Goal: Task Accomplishment & Management: Complete application form

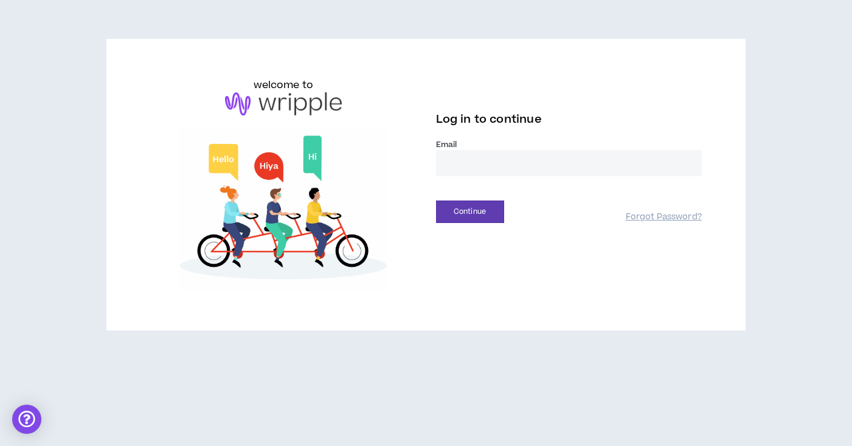
click at [473, 165] on input "email" at bounding box center [569, 163] width 266 height 26
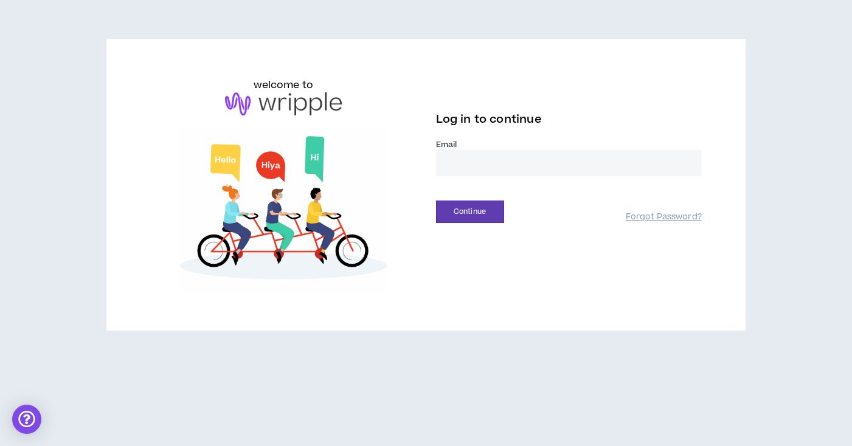
type input "**********"
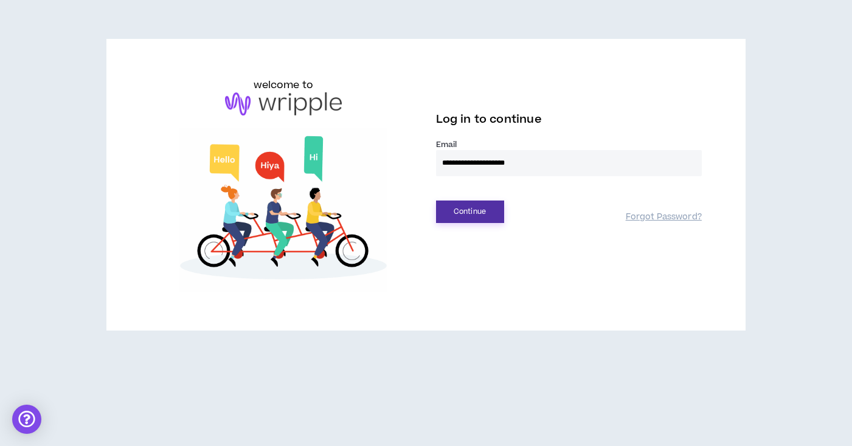
click at [477, 213] on button "Continue" at bounding box center [470, 212] width 68 height 23
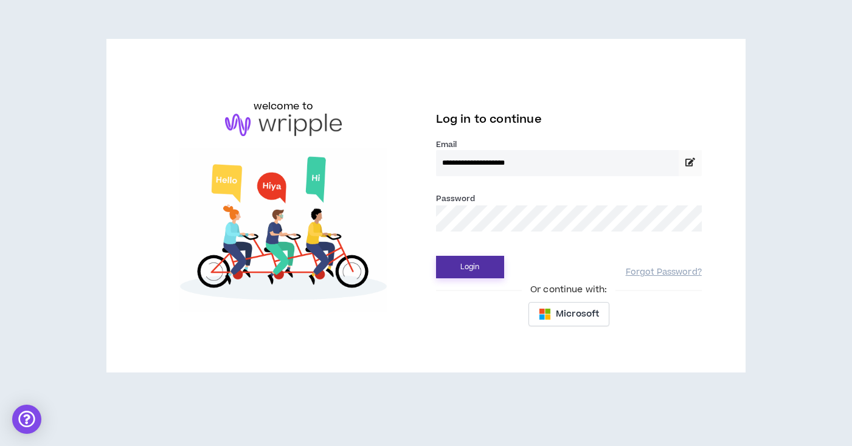
click at [469, 264] on button "Login" at bounding box center [470, 267] width 68 height 23
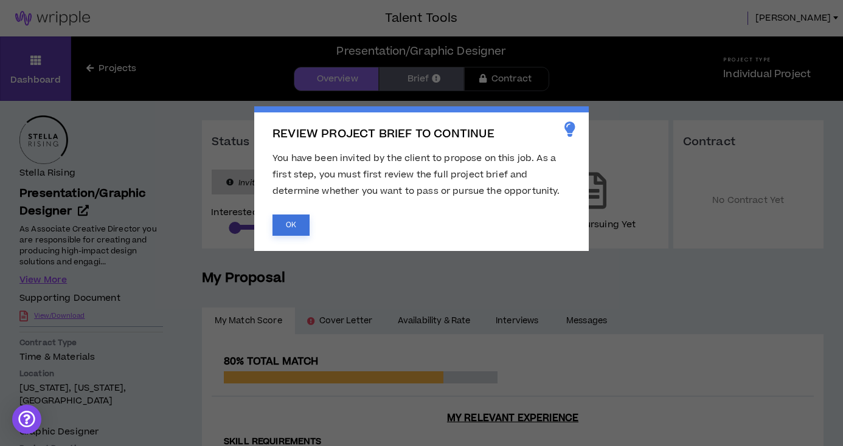
click at [294, 217] on button "OK" at bounding box center [290, 225] width 37 height 21
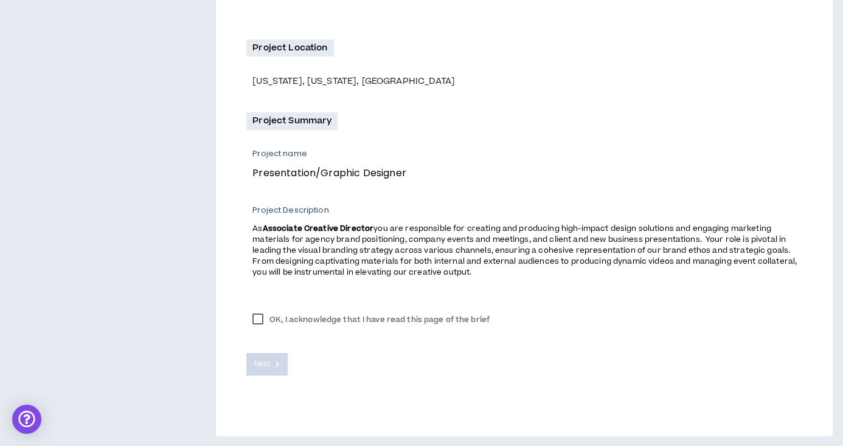
scroll to position [334, 0]
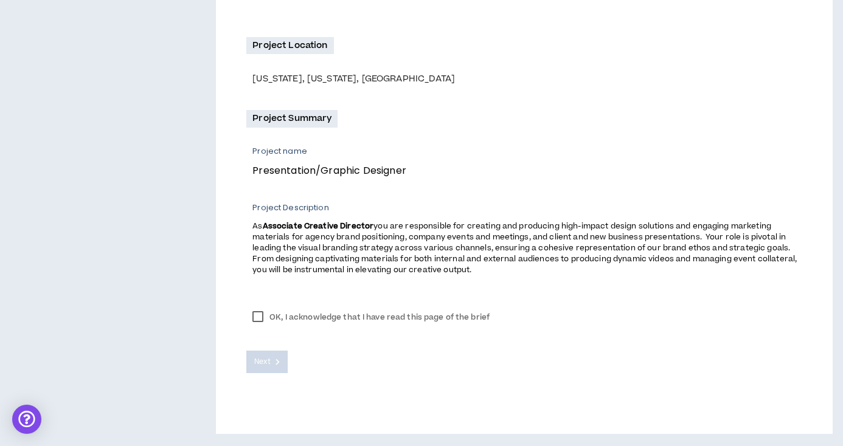
click at [258, 316] on label "OK, I acknowledge that I have read this page of the brief" at bounding box center [370, 317] width 249 height 18
click at [267, 363] on span "Next" at bounding box center [262, 362] width 16 height 12
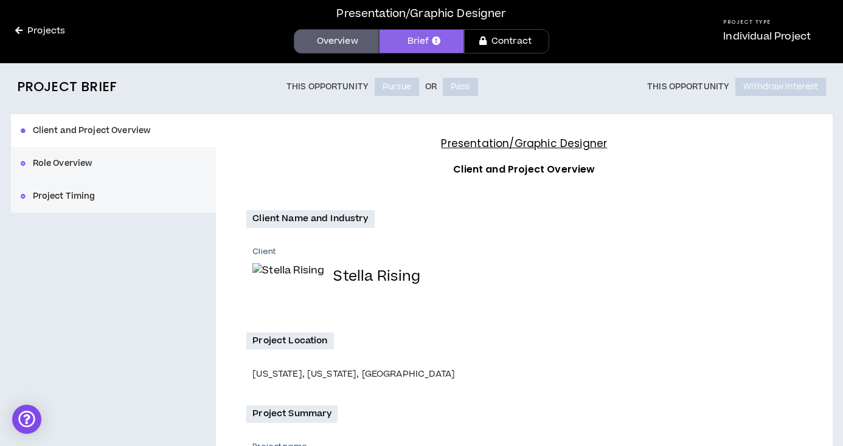
scroll to position [26, 0]
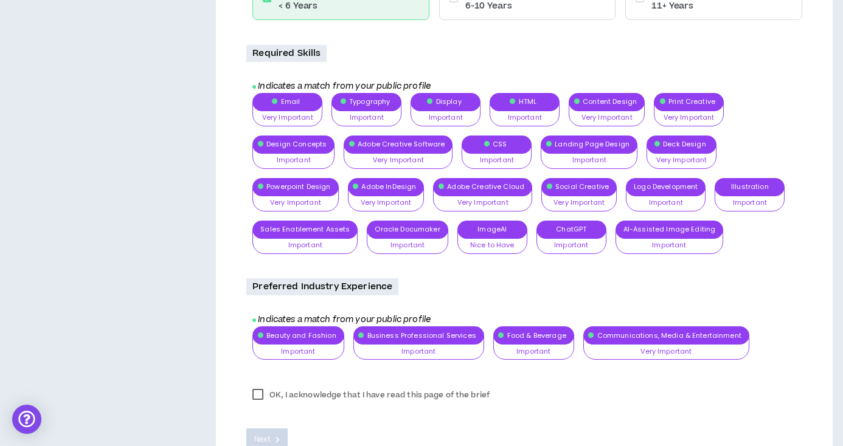
scroll to position [1141, 0]
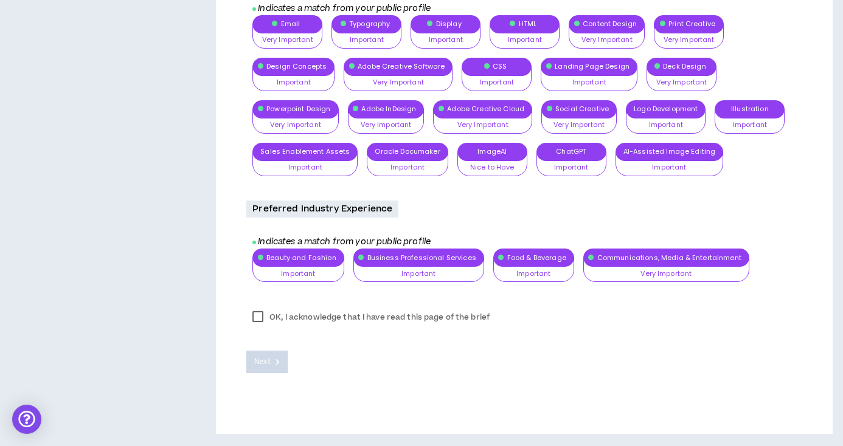
click at [473, 318] on label "OK, I acknowledge that I have read this page of the brief" at bounding box center [370, 317] width 249 height 18
click at [265, 361] on span "Next" at bounding box center [262, 362] width 16 height 12
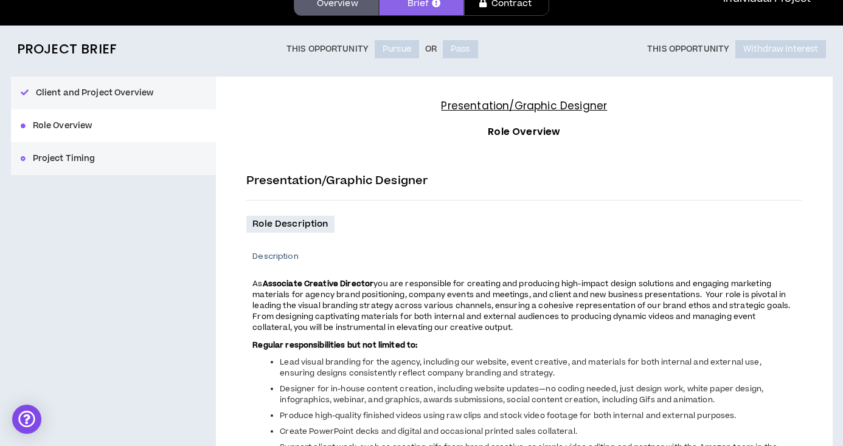
scroll to position [0, 0]
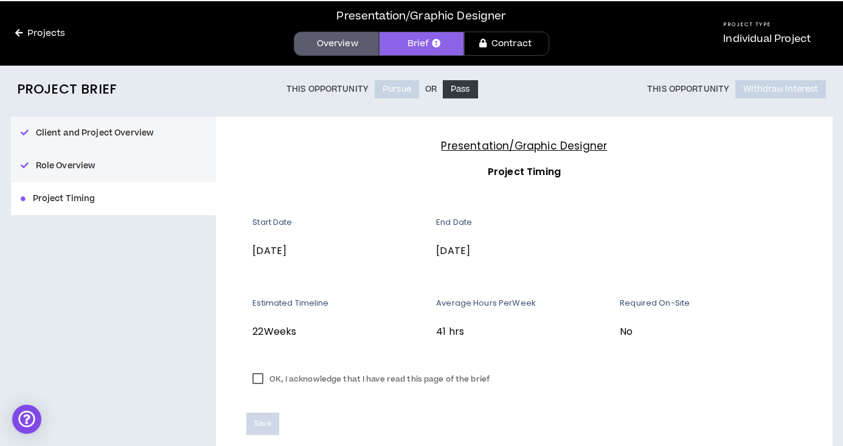
scroll to position [97, 0]
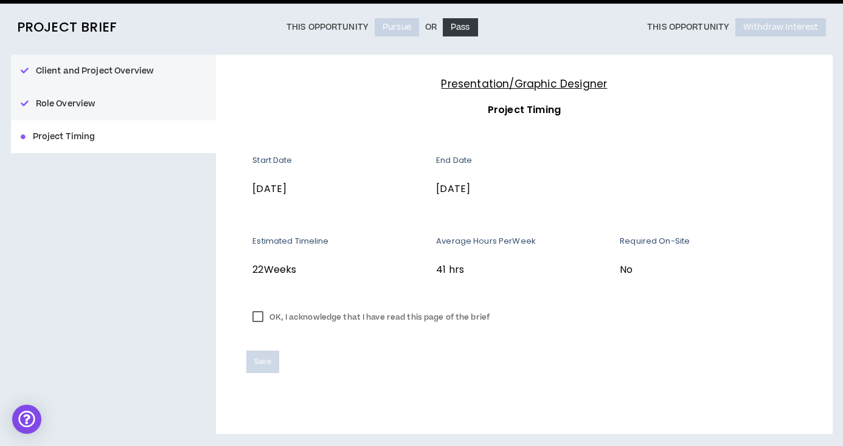
click at [258, 315] on label "OK, I acknowledge that I have read this page of the brief" at bounding box center [370, 317] width 249 height 18
click at [264, 364] on span "Save" at bounding box center [262, 362] width 16 height 12
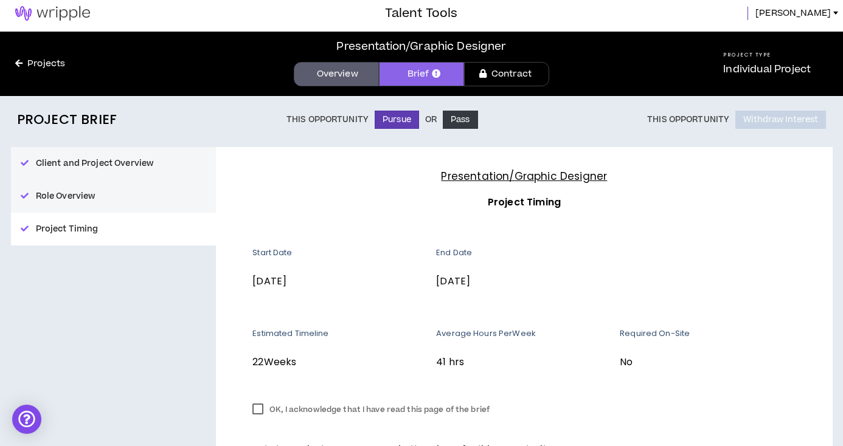
scroll to position [0, 0]
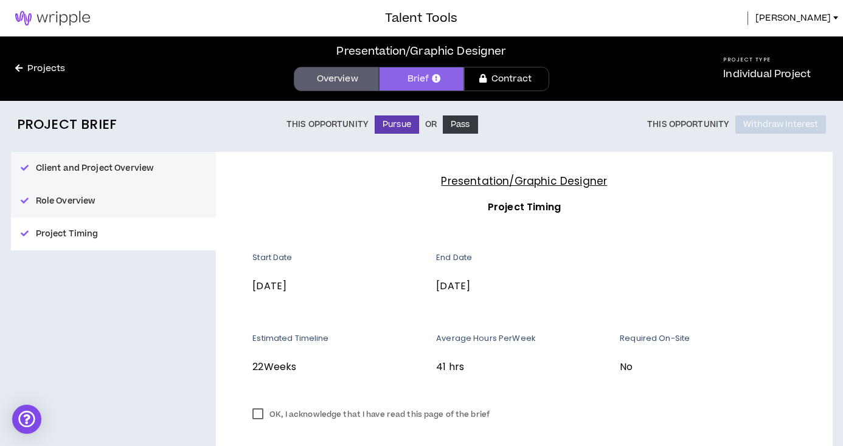
click at [336, 77] on link "Overview" at bounding box center [336, 79] width 85 height 24
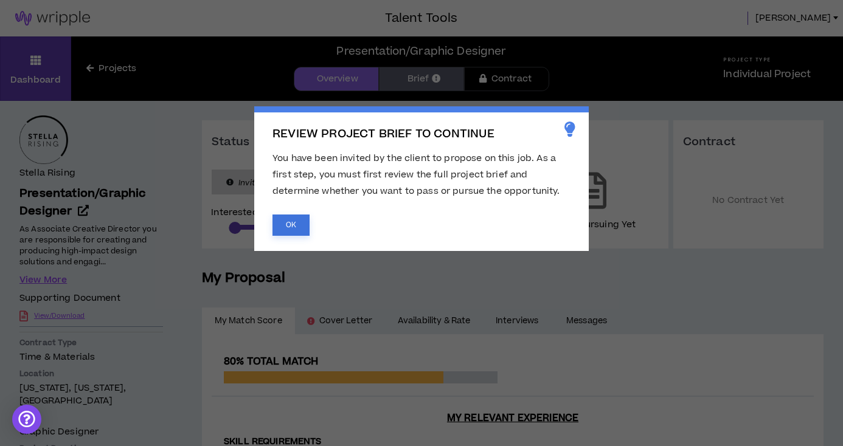
click at [291, 227] on button "OK" at bounding box center [290, 225] width 37 height 21
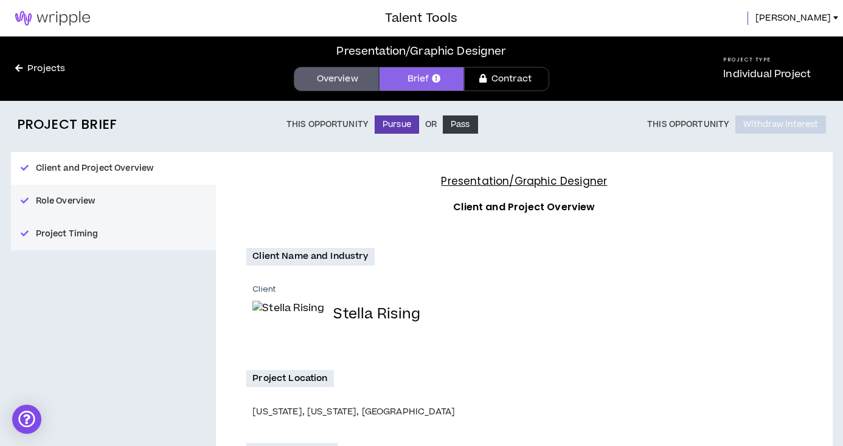
click at [511, 78] on link "Contract" at bounding box center [506, 79] width 85 height 24
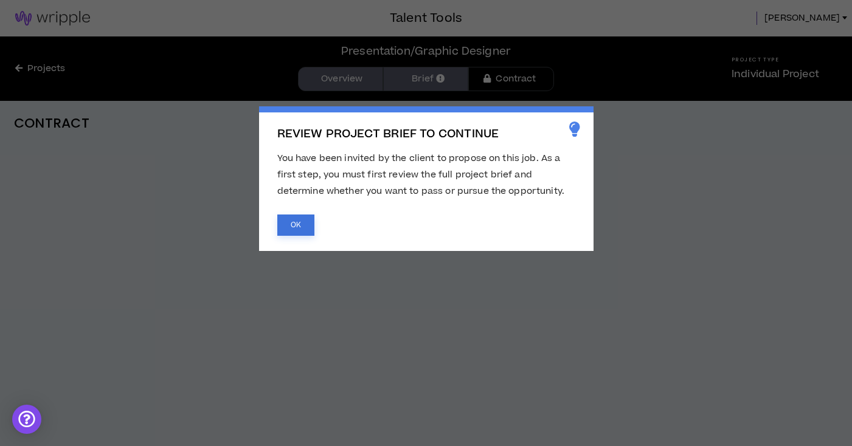
click at [300, 222] on button "OK" at bounding box center [295, 225] width 37 height 21
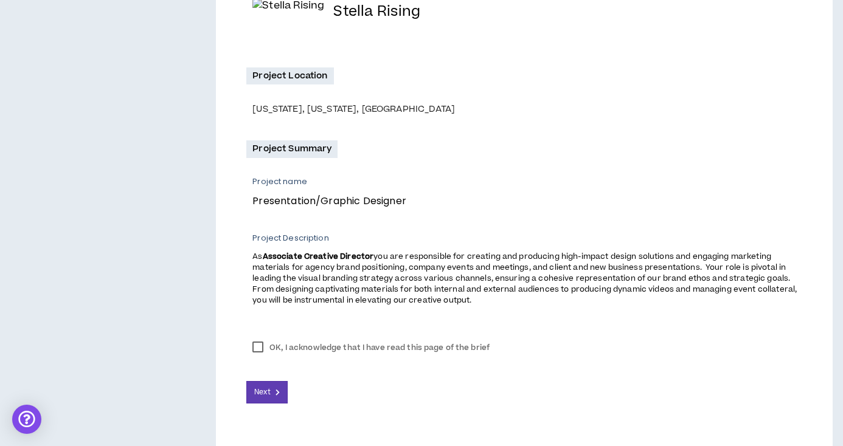
scroll to position [334, 0]
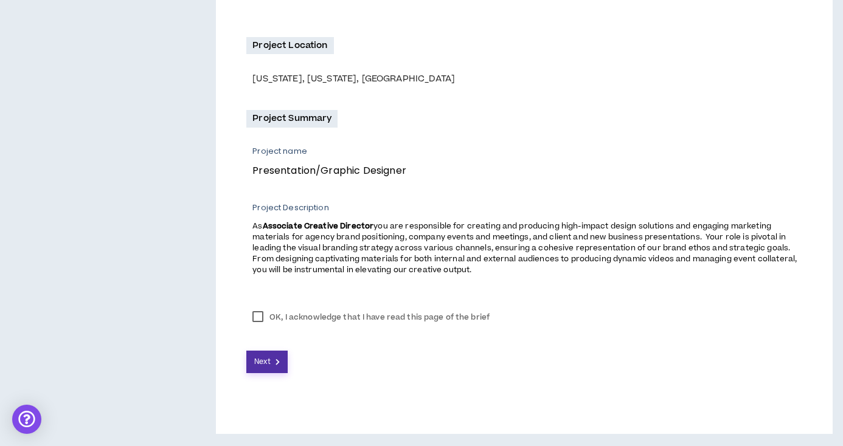
click at [264, 359] on span "Next" at bounding box center [262, 362] width 16 height 12
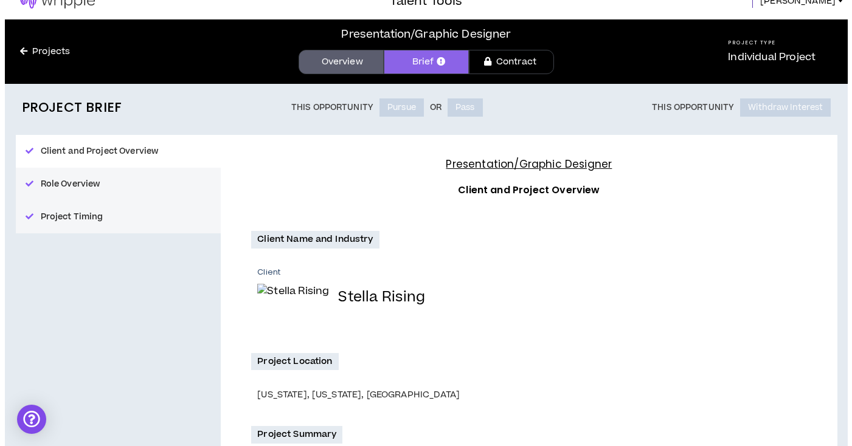
scroll to position [0, 0]
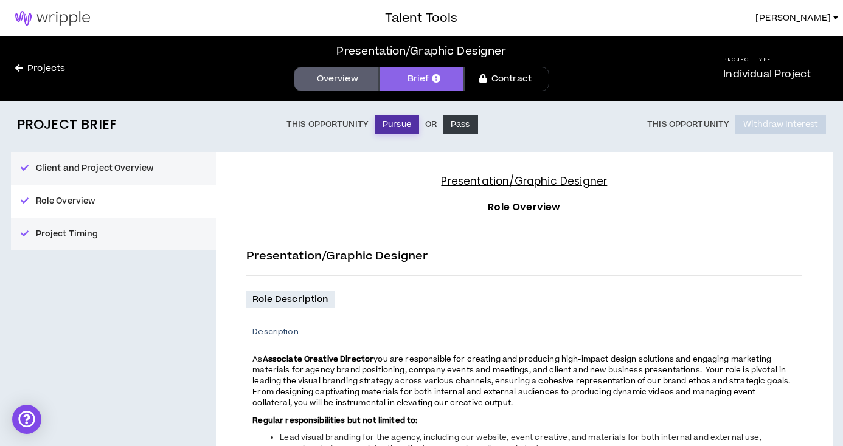
click at [400, 125] on button "Pursue" at bounding box center [397, 125] width 44 height 18
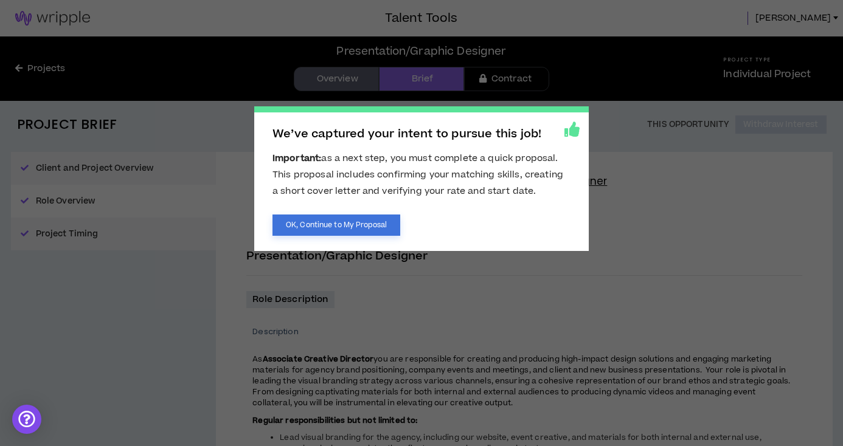
click at [344, 225] on button "OK, Continue to My Proposal" at bounding box center [336, 225] width 128 height 21
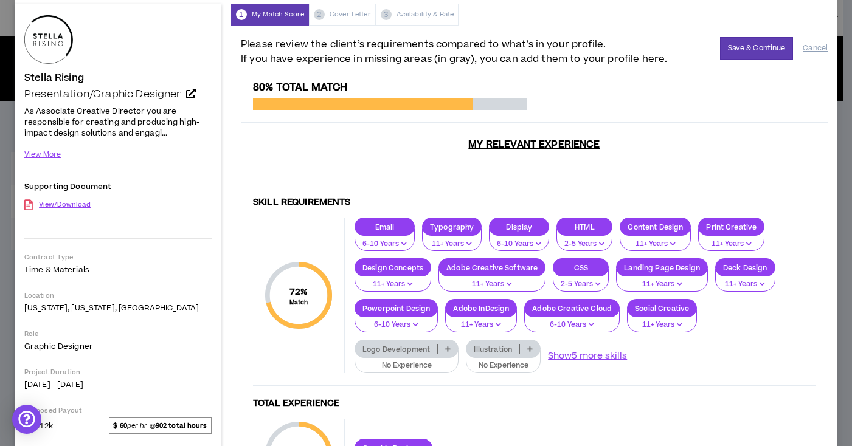
scroll to position [46, 0]
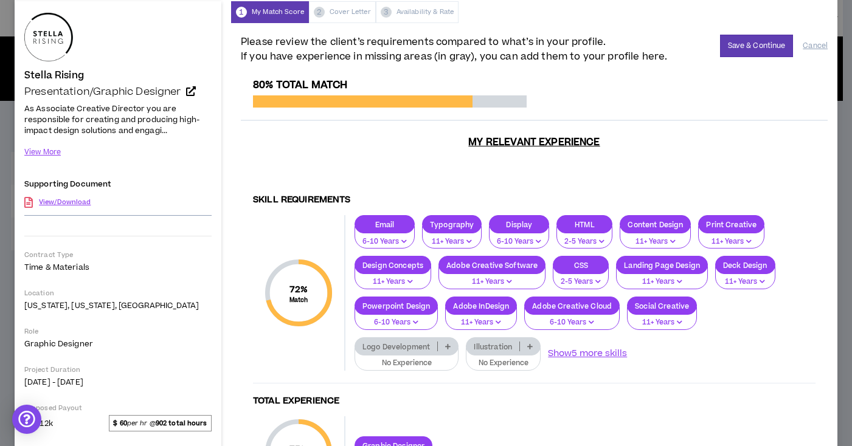
click at [425, 348] on p "Logo Development" at bounding box center [396, 346] width 82 height 9
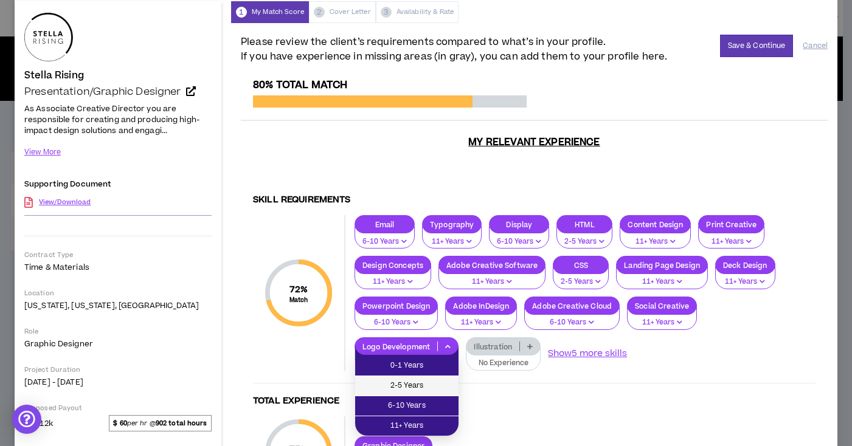
click at [416, 386] on span "2-5 Years" at bounding box center [406, 385] width 89 height 13
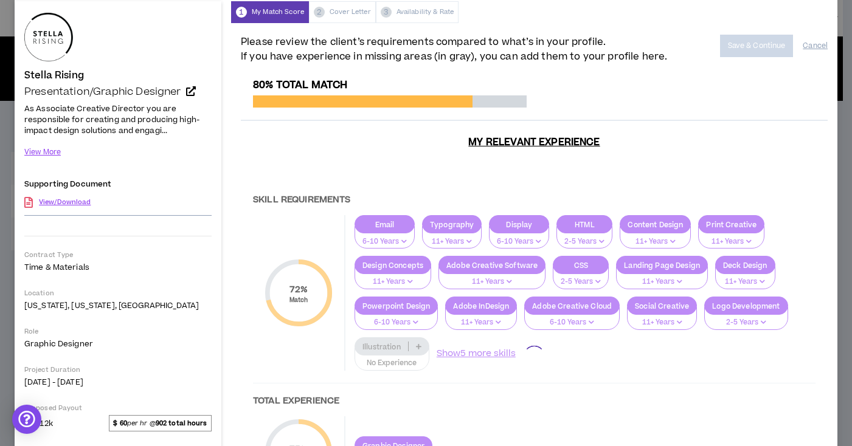
click at [390, 347] on div at bounding box center [534, 356] width 587 height 555
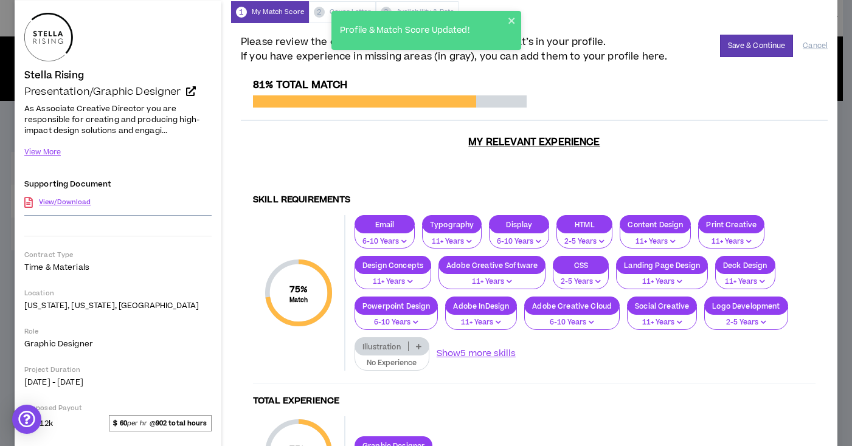
click at [400, 347] on p "Illustration" at bounding box center [381, 346] width 53 height 9
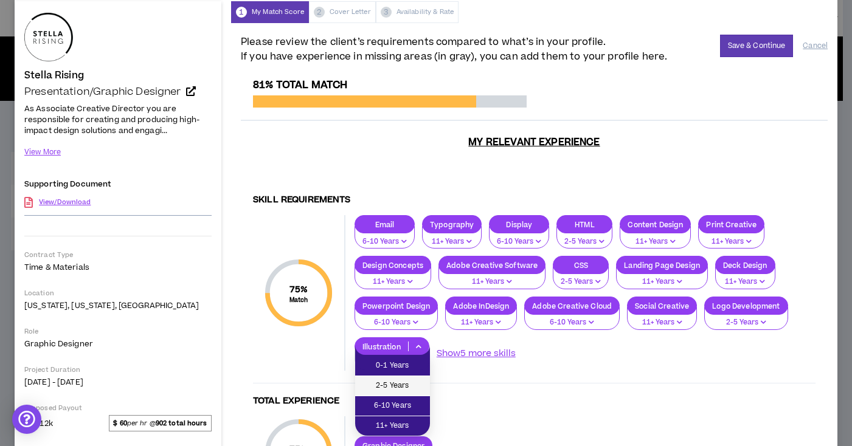
click at [395, 385] on span "2-5 Years" at bounding box center [392, 385] width 60 height 13
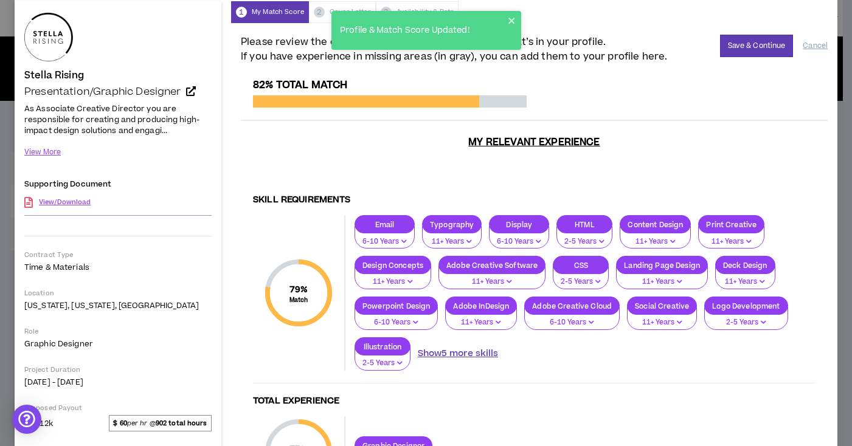
click at [457, 351] on button "Show 5 more skills" at bounding box center [458, 353] width 80 height 13
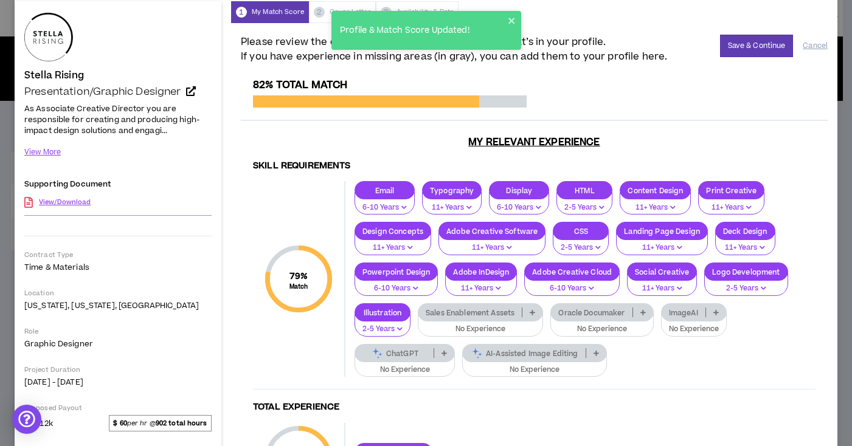
click at [413, 354] on p "ChatGPT" at bounding box center [394, 353] width 78 height 9
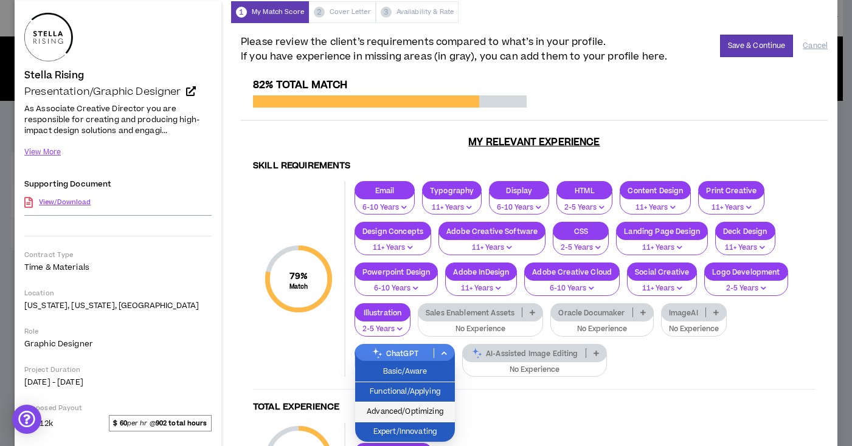
click at [400, 409] on span "Advanced/Optimizing" at bounding box center [404, 412] width 85 height 13
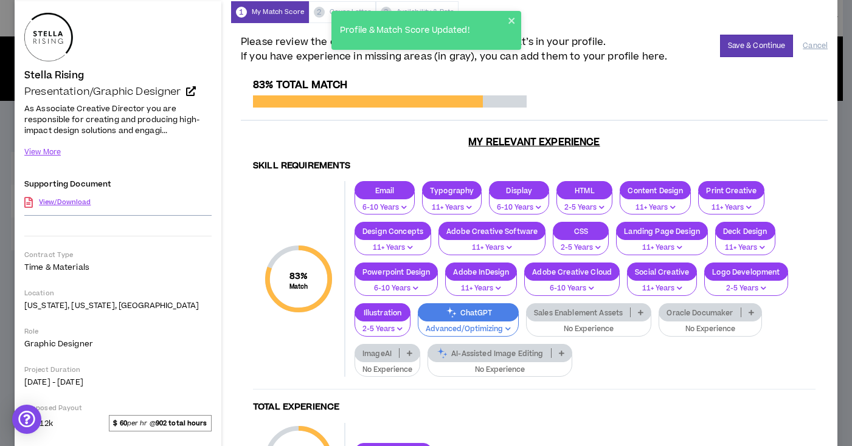
click at [395, 351] on p "ImageAI" at bounding box center [377, 353] width 44 height 9
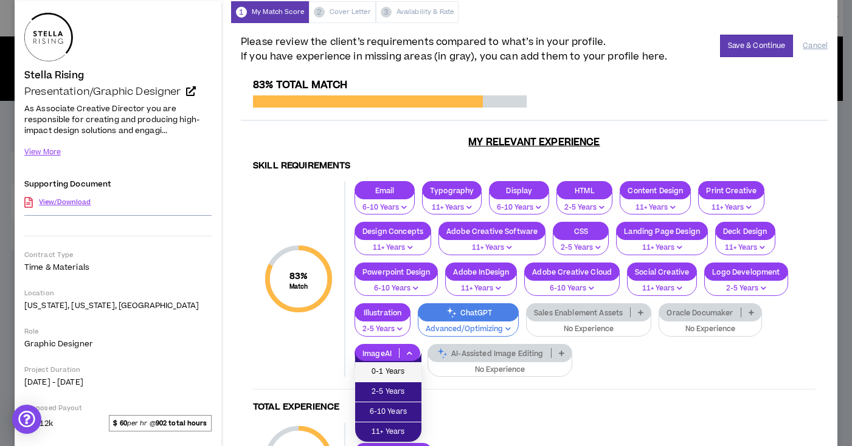
click at [388, 369] on span "0-1 Years" at bounding box center [388, 371] width 52 height 13
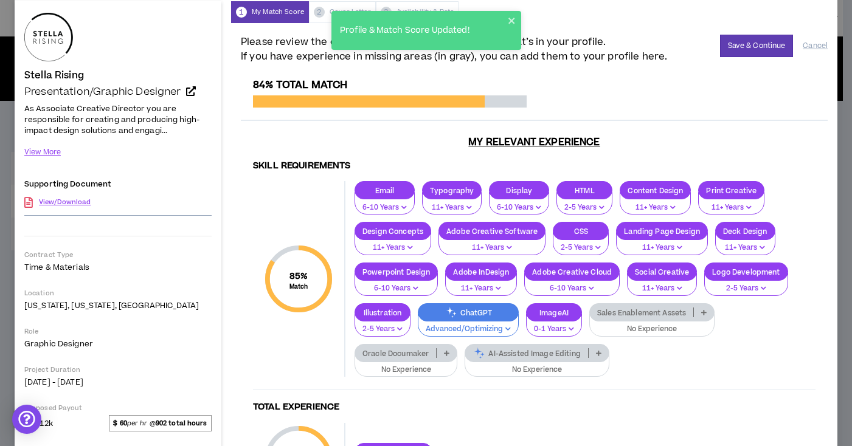
click at [642, 316] on p "Sales Enablement Assets" at bounding box center [641, 312] width 103 height 9
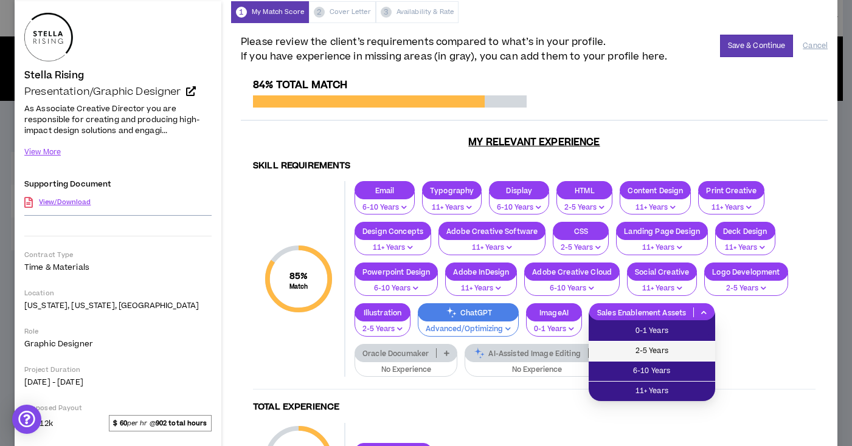
click at [627, 350] on span "2-5 Years" at bounding box center [652, 351] width 112 height 13
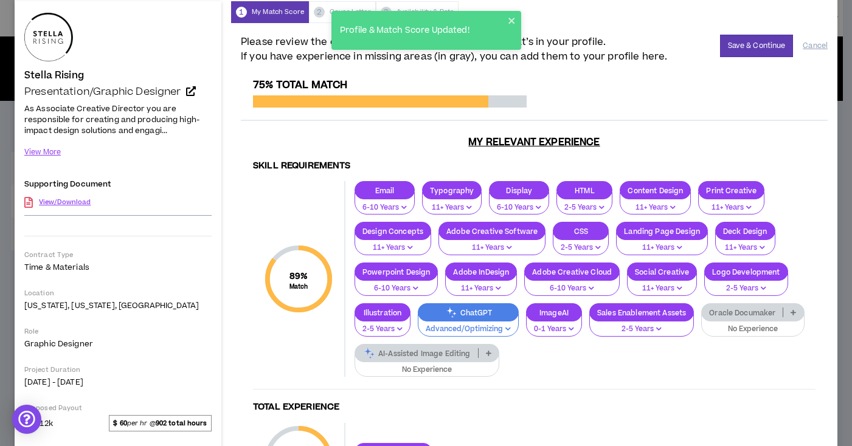
click at [478, 356] on p "AI-Assisted Image Editing" at bounding box center [416, 353] width 123 height 9
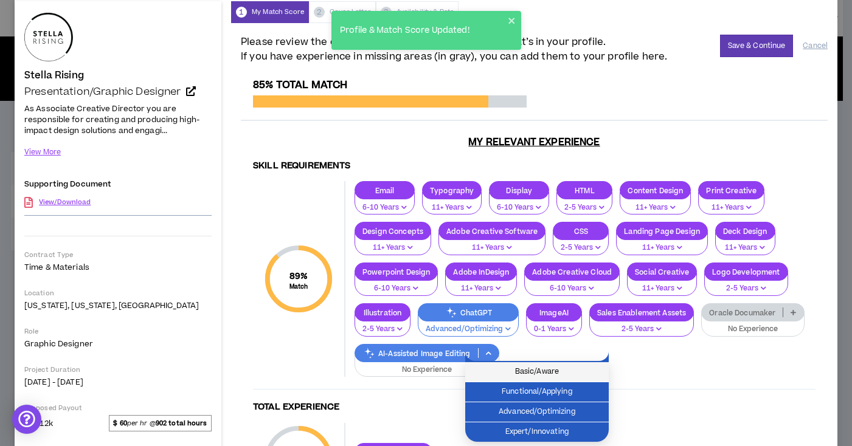
click at [566, 373] on span "Basic/Aware" at bounding box center [537, 371] width 129 height 13
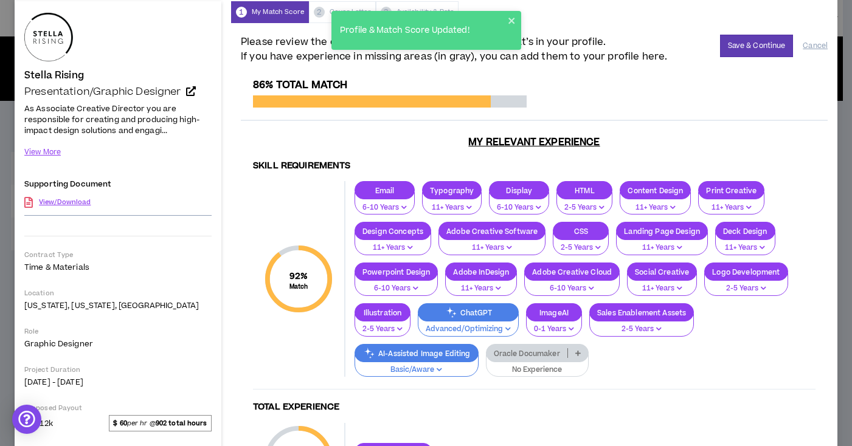
click at [545, 349] on p "Oracle Documaker" at bounding box center [526, 353] width 81 height 9
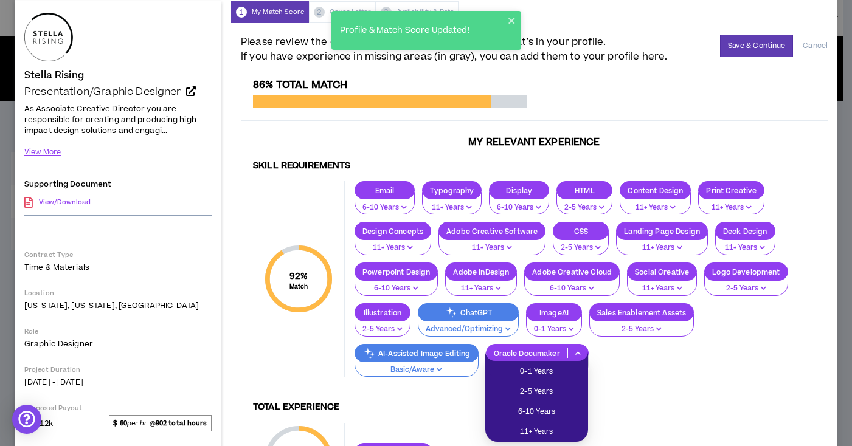
click at [624, 351] on div "Email 6-10 Years Typography 11+ Years Display 6-10 Years HTML 2-5 Years Content…" at bounding box center [580, 279] width 470 height 196
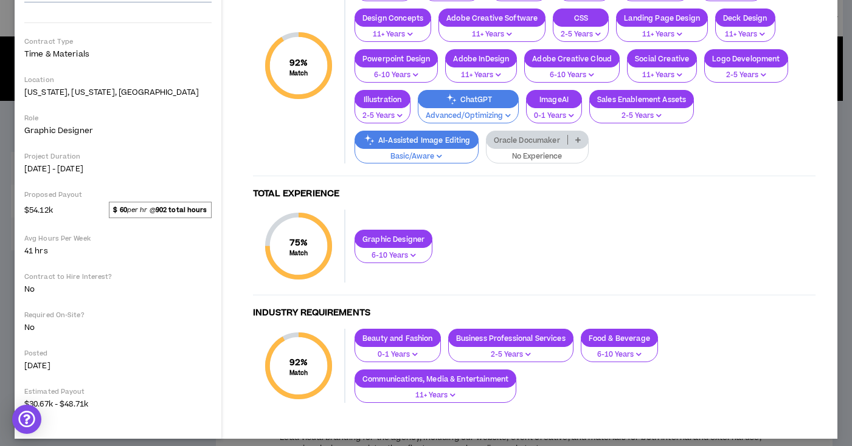
scroll to position [267, 0]
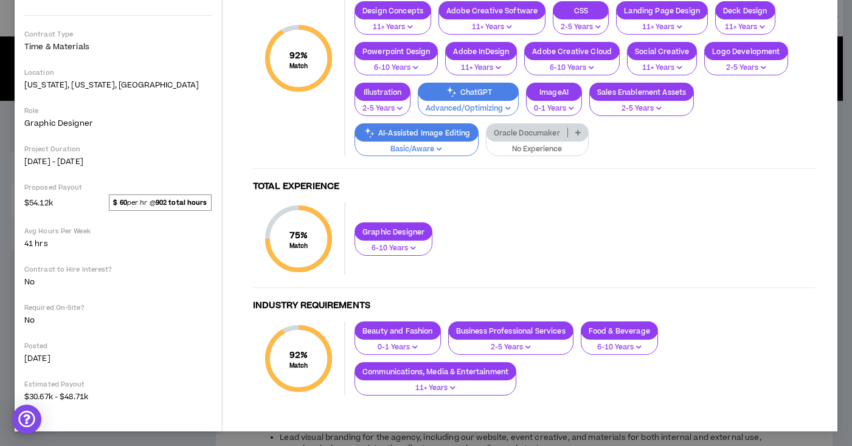
click at [411, 249] on icon "button" at bounding box center [412, 248] width 5 height 6
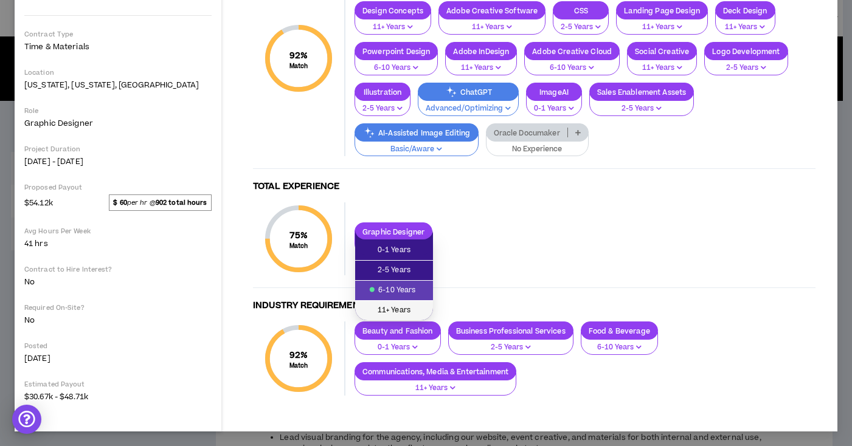
click at [401, 312] on span "11+ Years" at bounding box center [393, 310] width 63 height 13
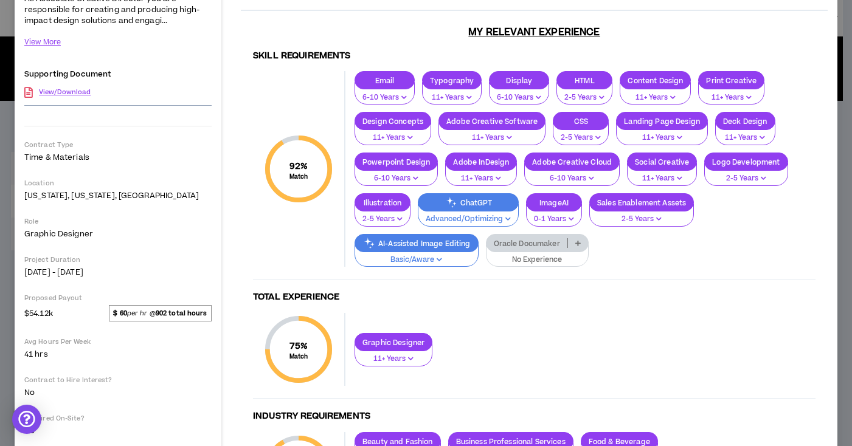
scroll to position [0, 0]
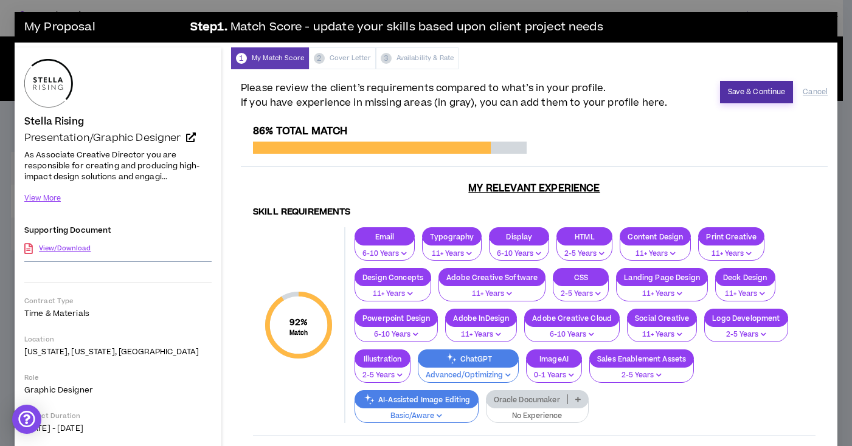
click at [732, 94] on button "Save & Continue" at bounding box center [757, 92] width 74 height 23
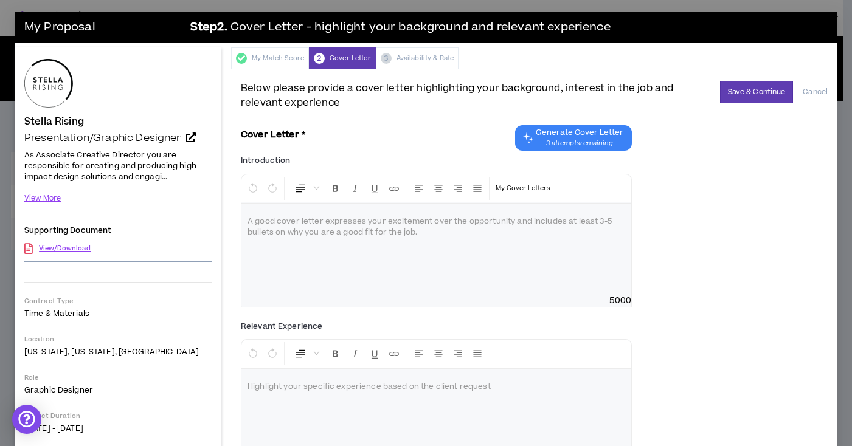
click at [562, 138] on span "Generate Cover Letter 3 attempts remaining" at bounding box center [580, 138] width 88 height 21
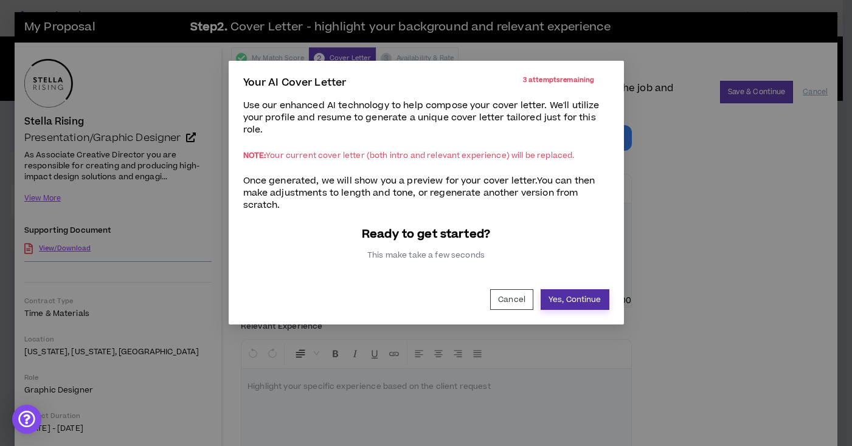
click at [574, 299] on button "Yes, Continue" at bounding box center [575, 299] width 69 height 21
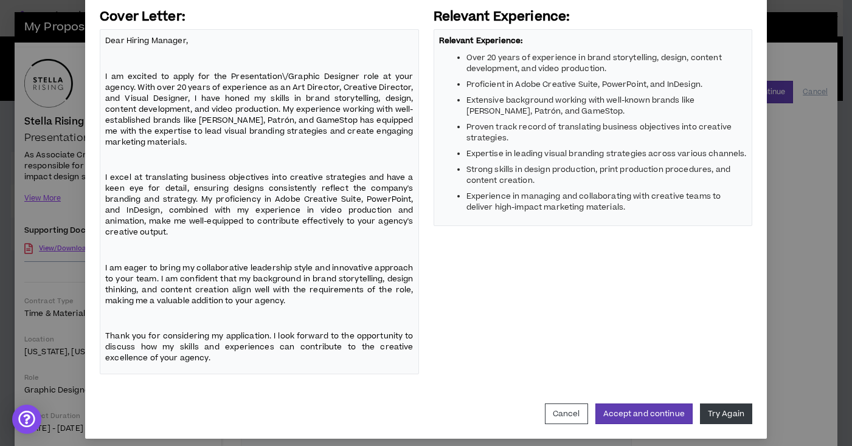
scroll to position [170, 0]
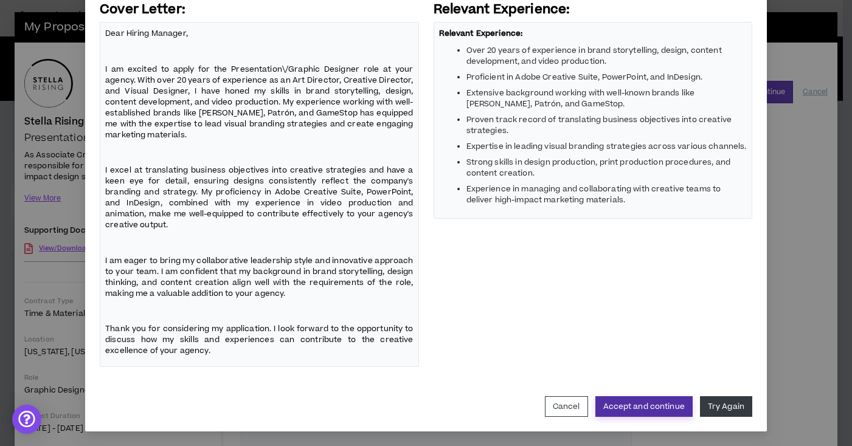
click at [656, 402] on button "Accept and continue" at bounding box center [643, 406] width 97 height 21
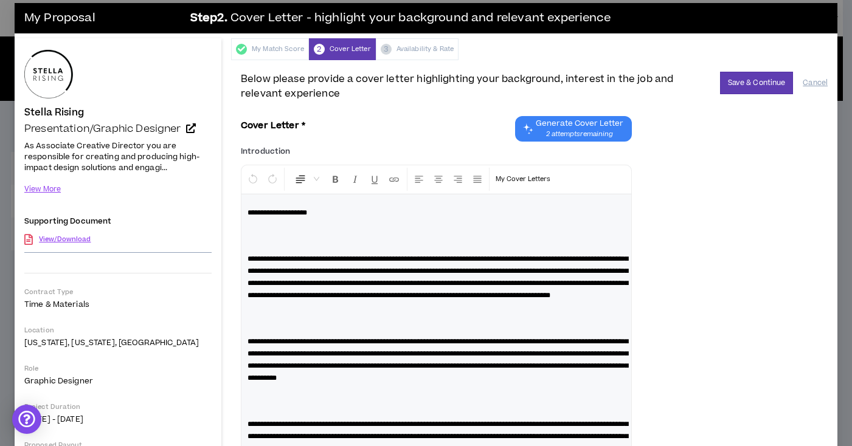
scroll to position [10, 0]
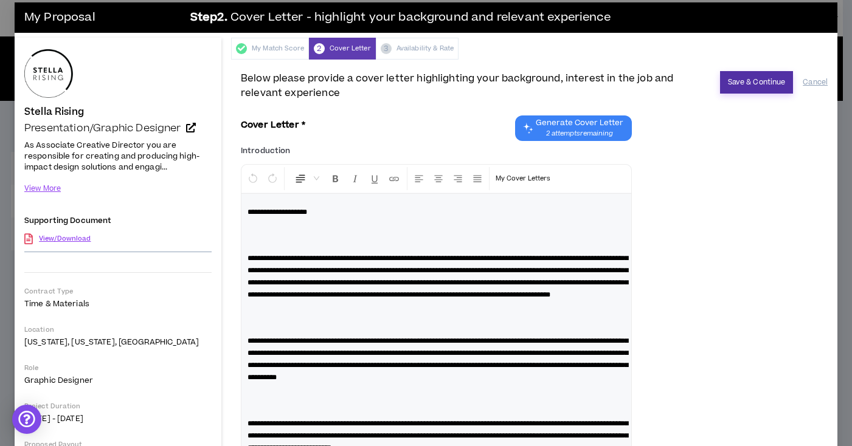
click at [732, 86] on button "Save & Continue" at bounding box center [757, 82] width 74 height 23
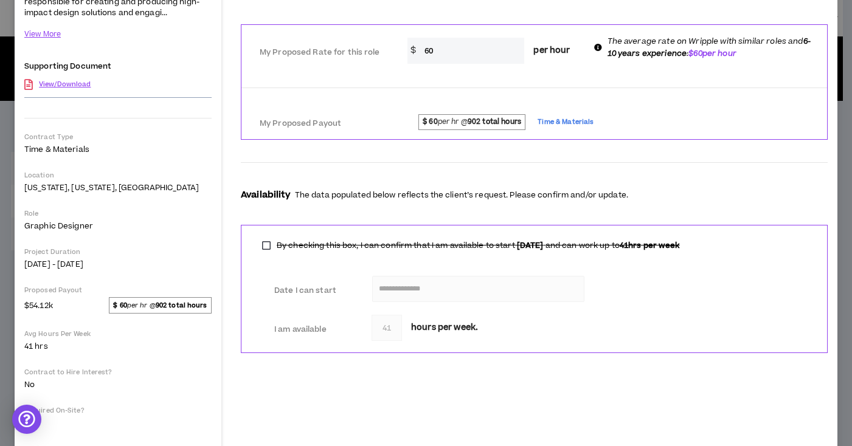
scroll to position [173, 0]
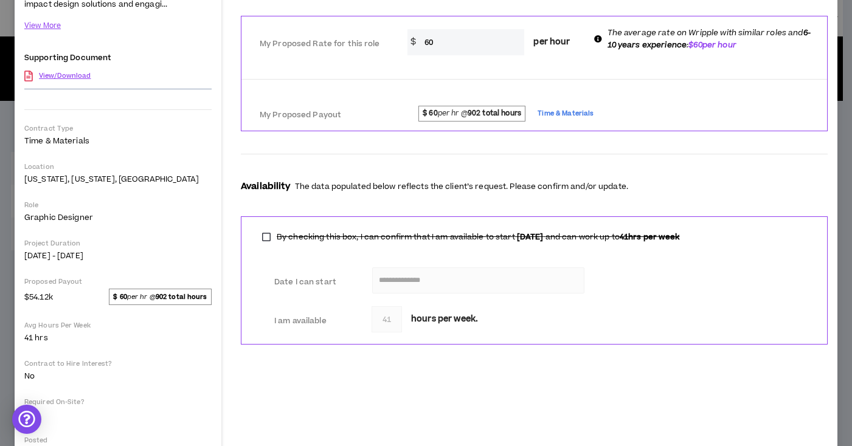
click at [342, 254] on div "**********" at bounding box center [534, 280] width 587 height 128
click at [265, 235] on label "By checking this box, I can confirm that I am available to start [DATE] and can…" at bounding box center [471, 237] width 430 height 17
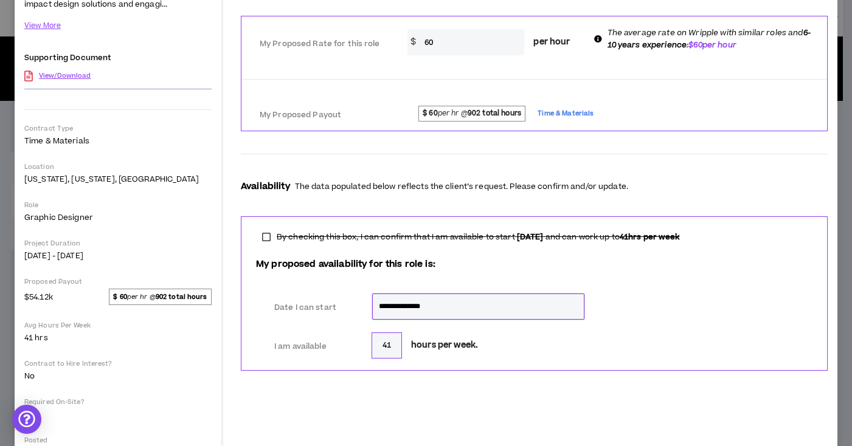
click at [265, 235] on label "By checking this box, I can confirm that I am available to start [DATE] and can…" at bounding box center [471, 237] width 430 height 17
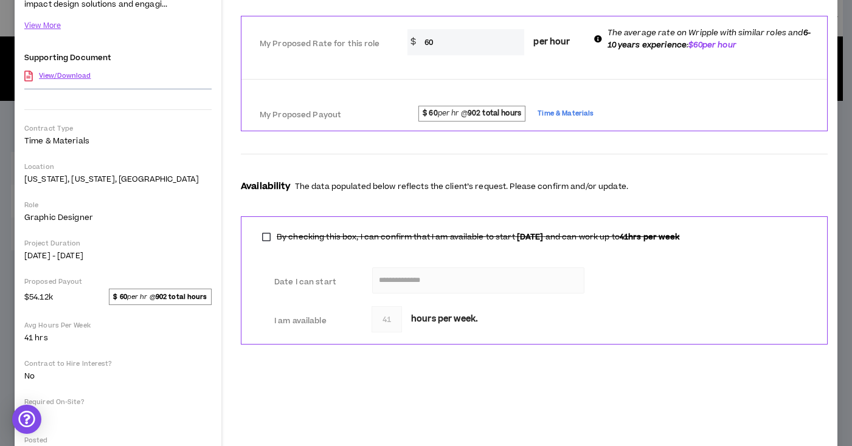
click at [316, 383] on div "**********" at bounding box center [534, 208] width 606 height 623
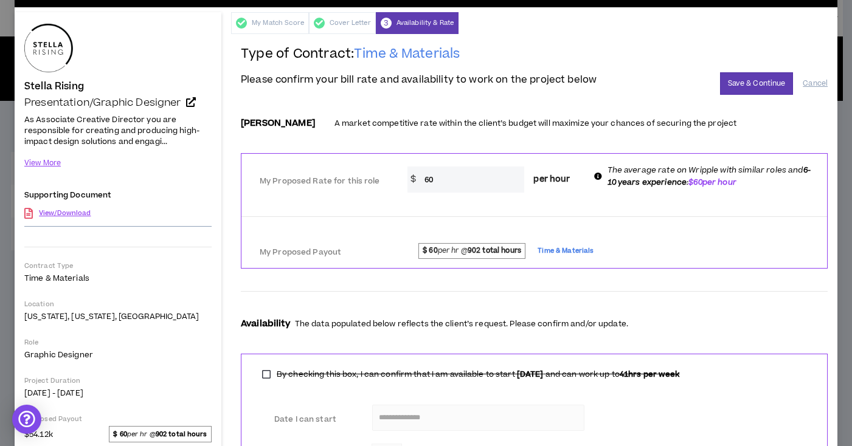
scroll to position [0, 0]
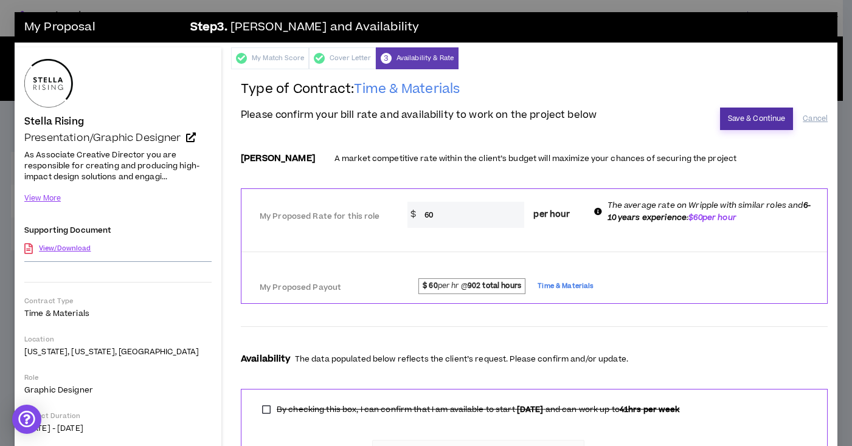
click at [747, 116] on button "Save & Continue" at bounding box center [757, 119] width 74 height 23
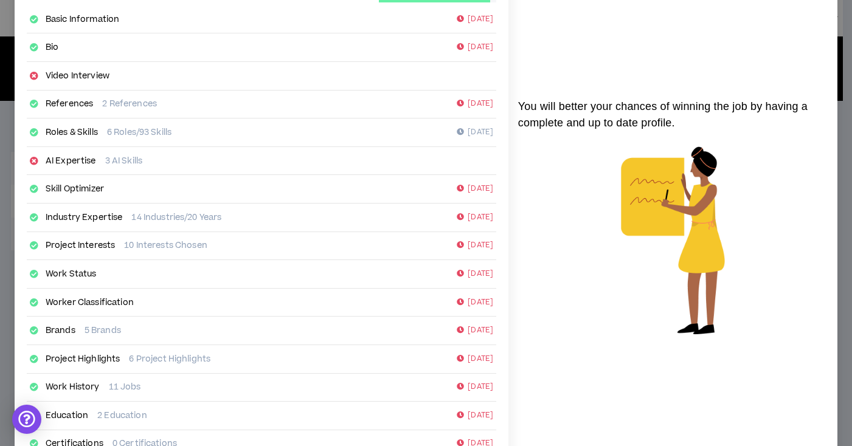
scroll to position [193, 0]
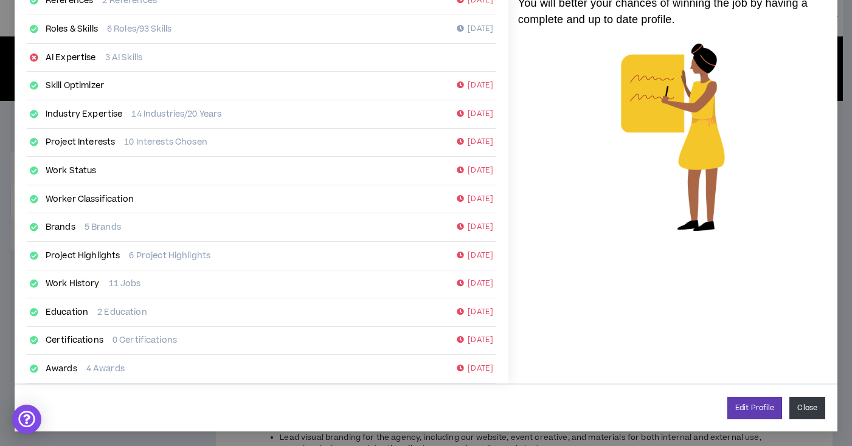
click at [805, 407] on button "Close" at bounding box center [807, 408] width 36 height 23
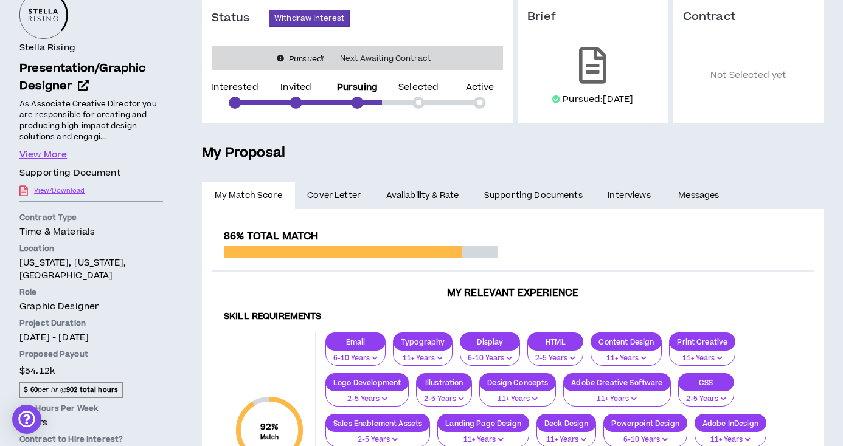
scroll to position [120, 0]
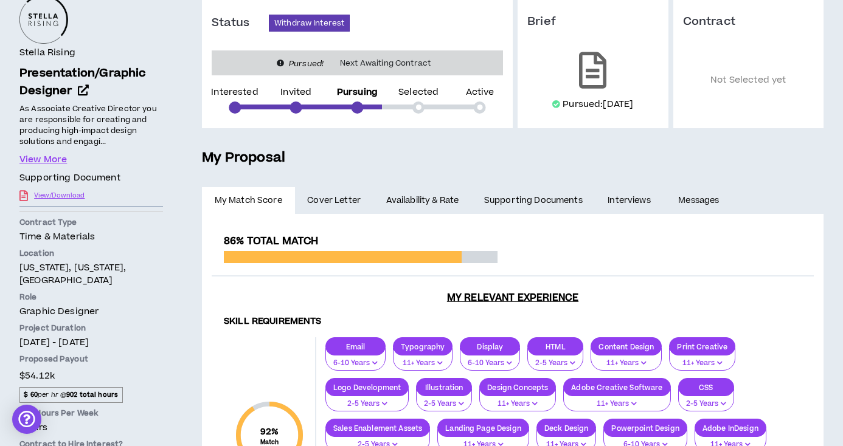
click at [428, 199] on link "Availability & Rate" at bounding box center [422, 200] width 98 height 27
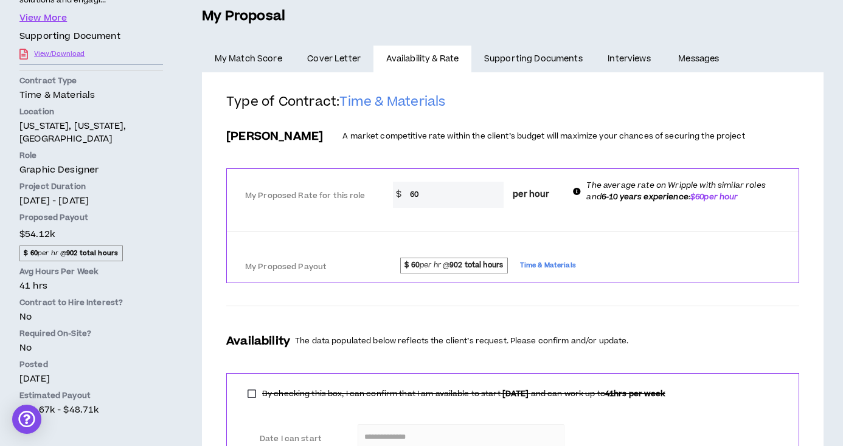
scroll to position [263, 0]
click at [511, 94] on h2 "Type of Contract: Time & Materials" at bounding box center [512, 106] width 573 height 27
